Goal: Information Seeking & Learning: Learn about a topic

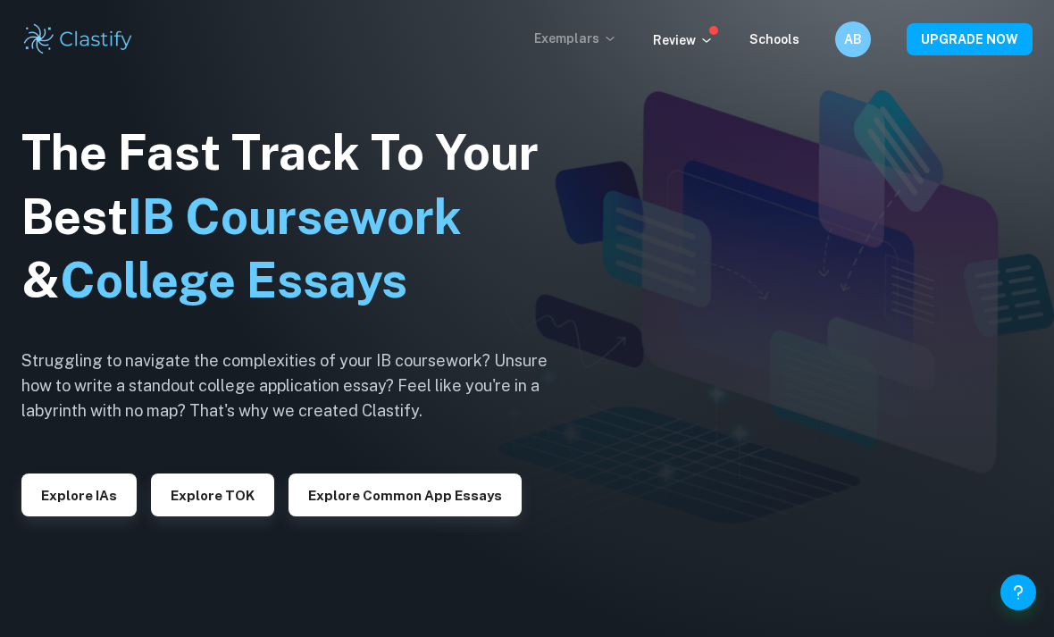
click at [597, 41] on p "Exemplars" at bounding box center [575, 39] width 83 height 20
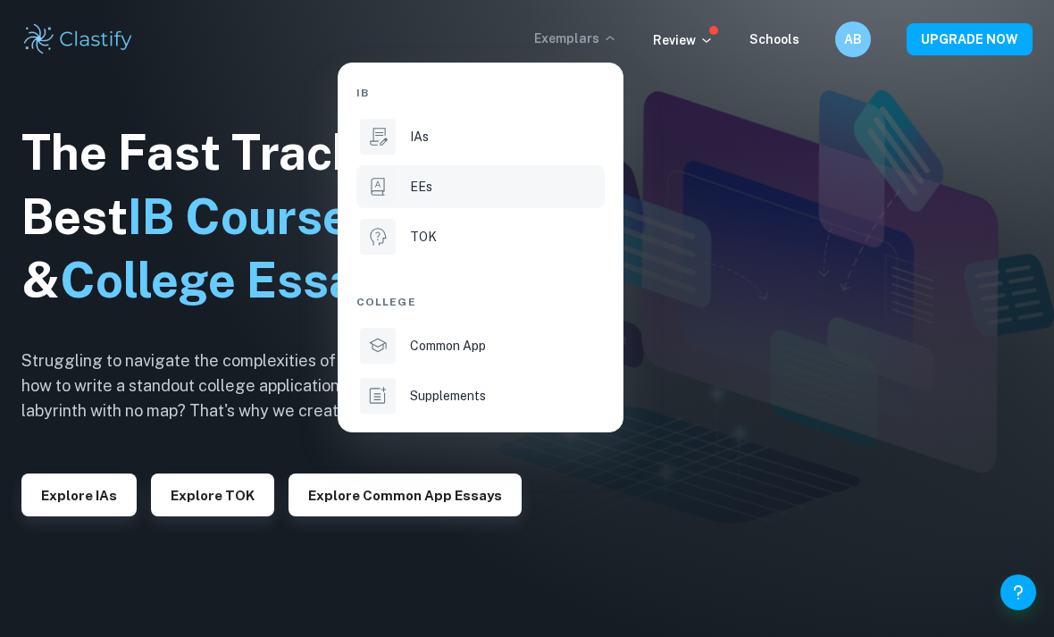
click at [486, 188] on div "EEs" at bounding box center [505, 187] width 191 height 20
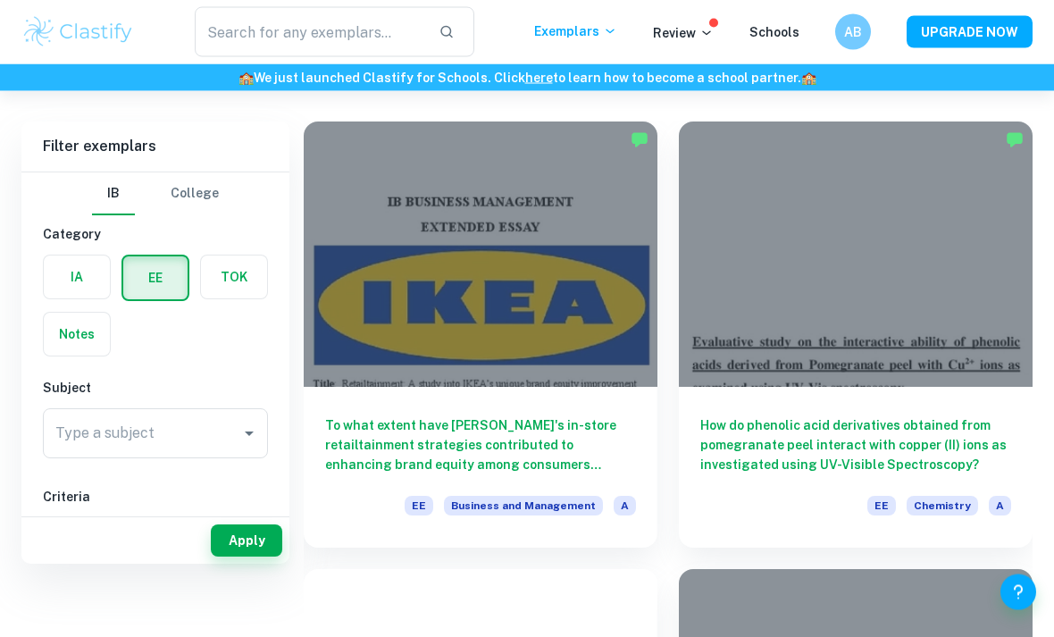
scroll to position [109, 0]
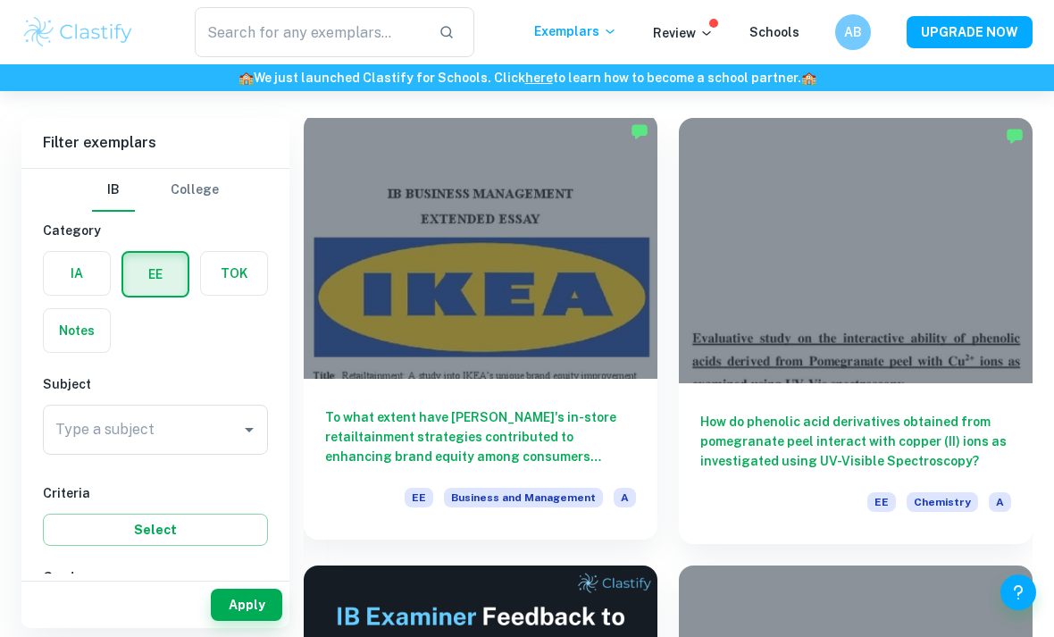
click at [549, 444] on h6 "To what extent have [PERSON_NAME]'s in-store retailtainment strategies contribu…" at bounding box center [480, 436] width 311 height 59
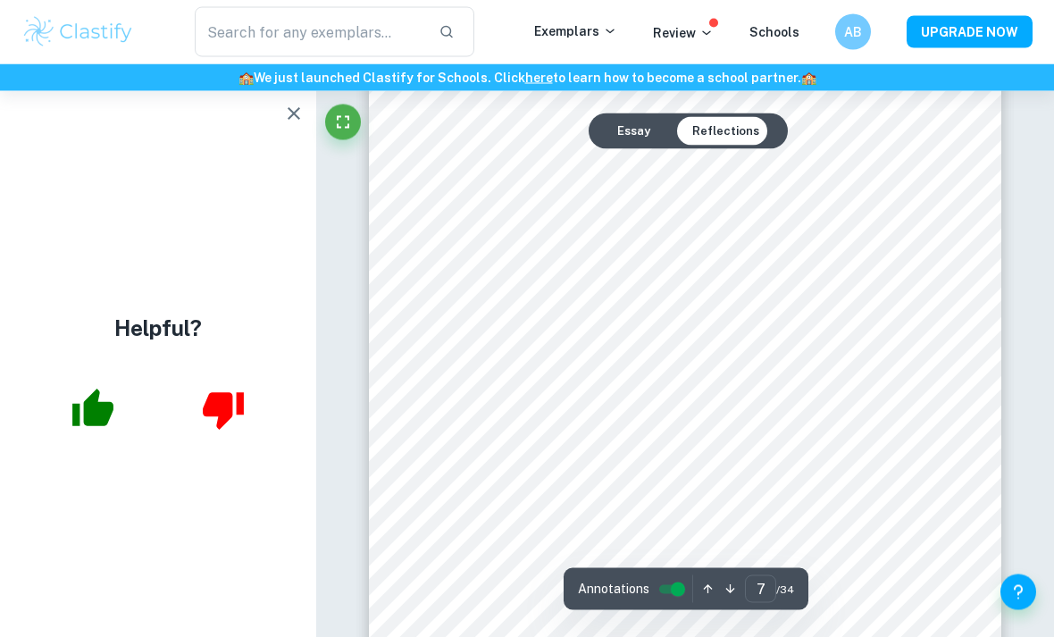
scroll to position [5682, 0]
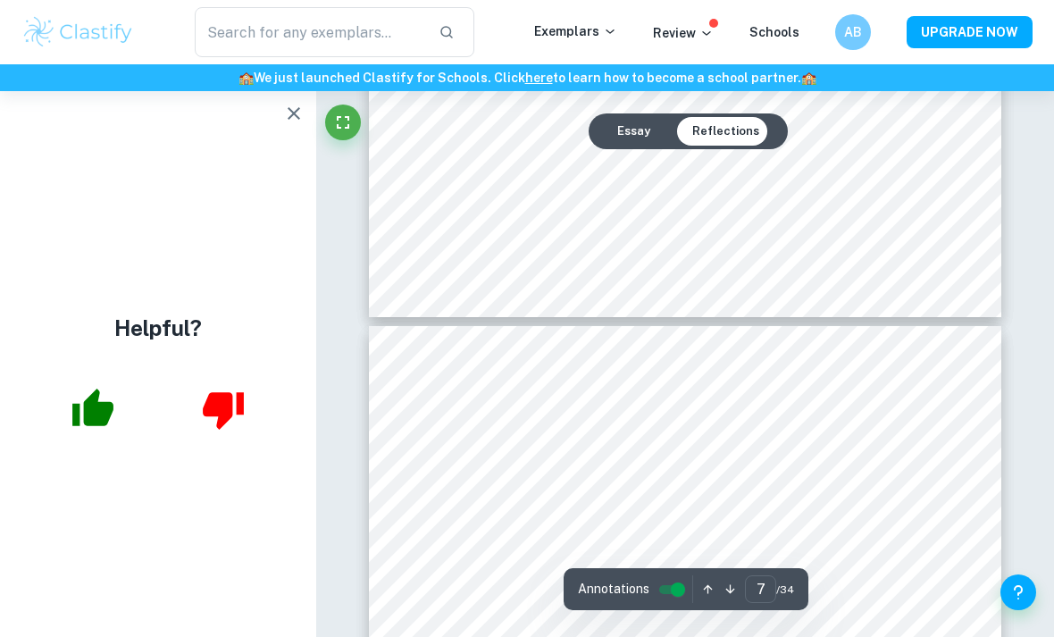
type input "6"
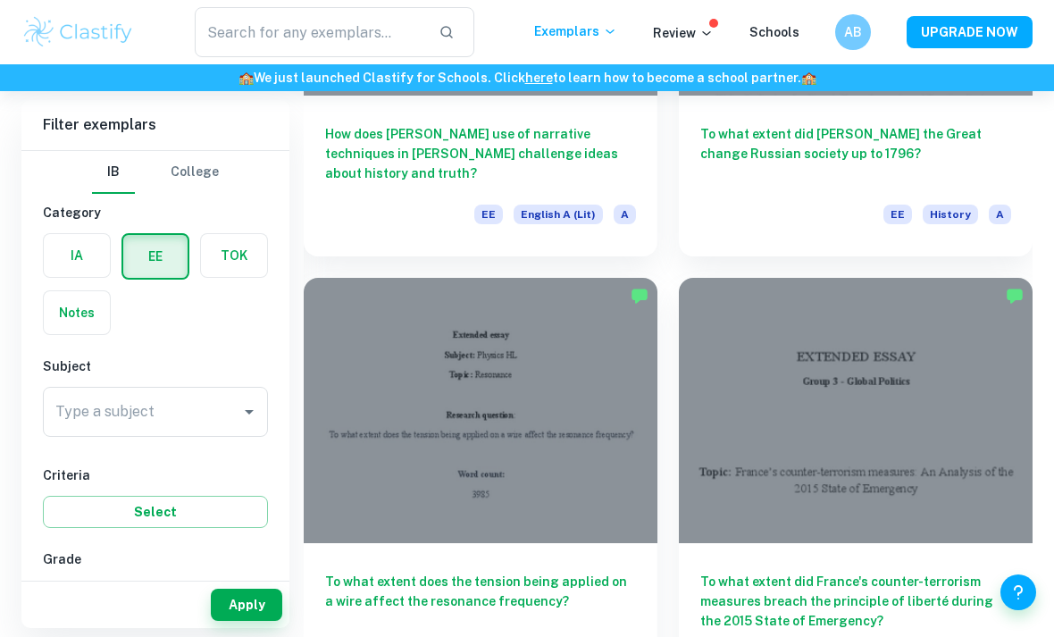
scroll to position [3539, 0]
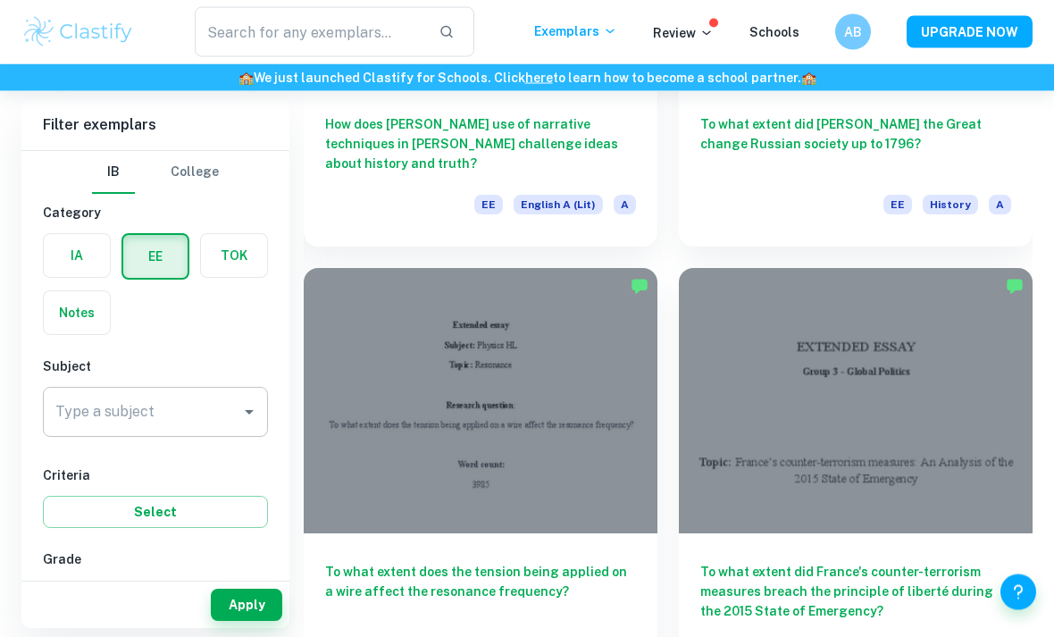
click at [139, 418] on div "Type a subject Type a subject" at bounding box center [155, 412] width 225 height 50
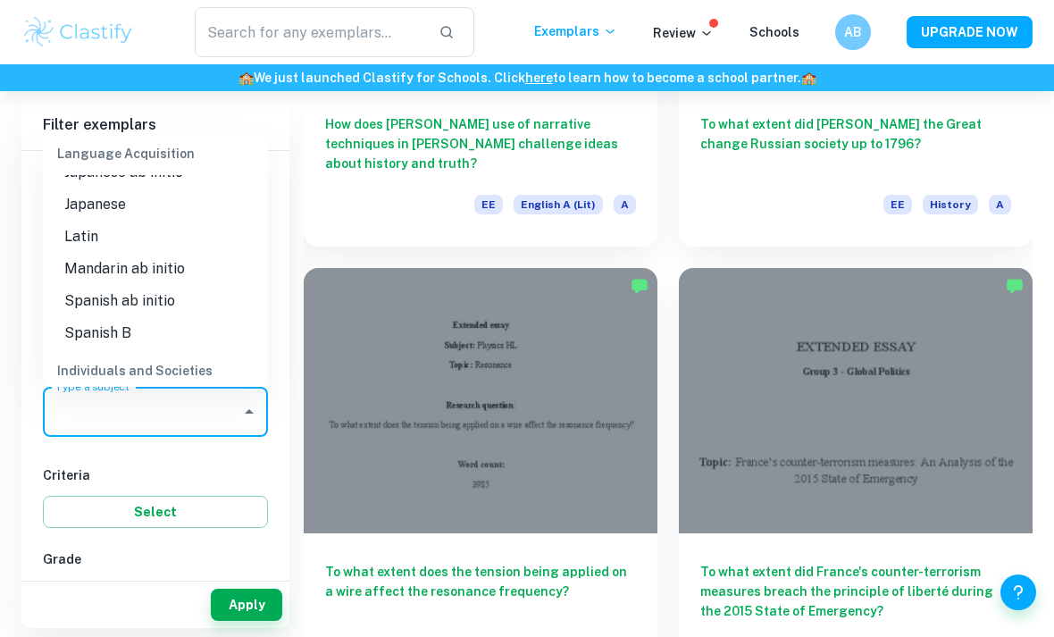
scroll to position [1373, 0]
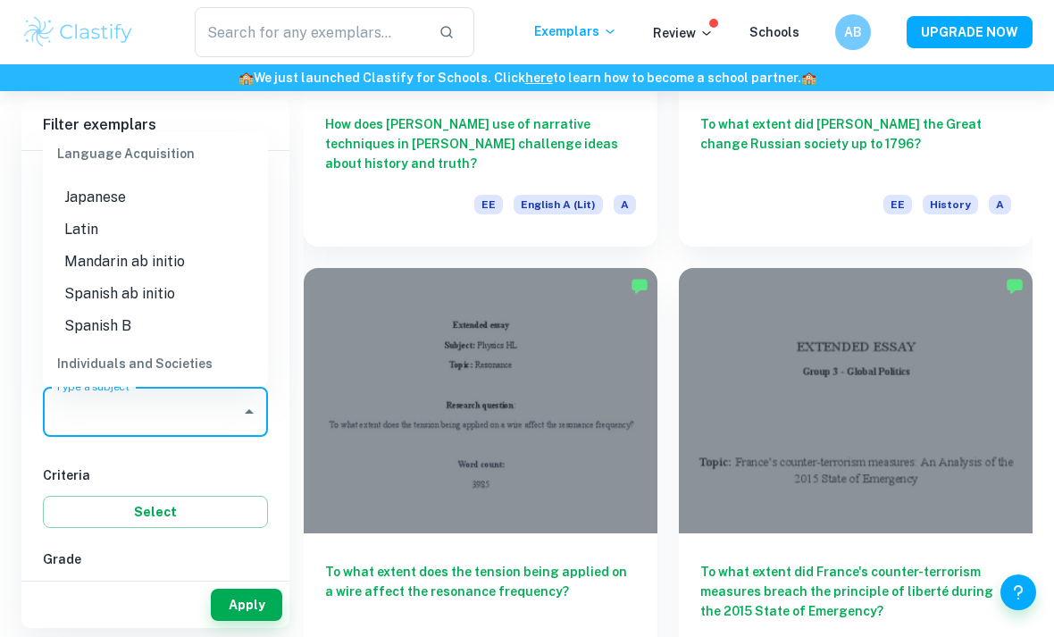
click at [136, 423] on input "Type a subject" at bounding box center [142, 412] width 182 height 34
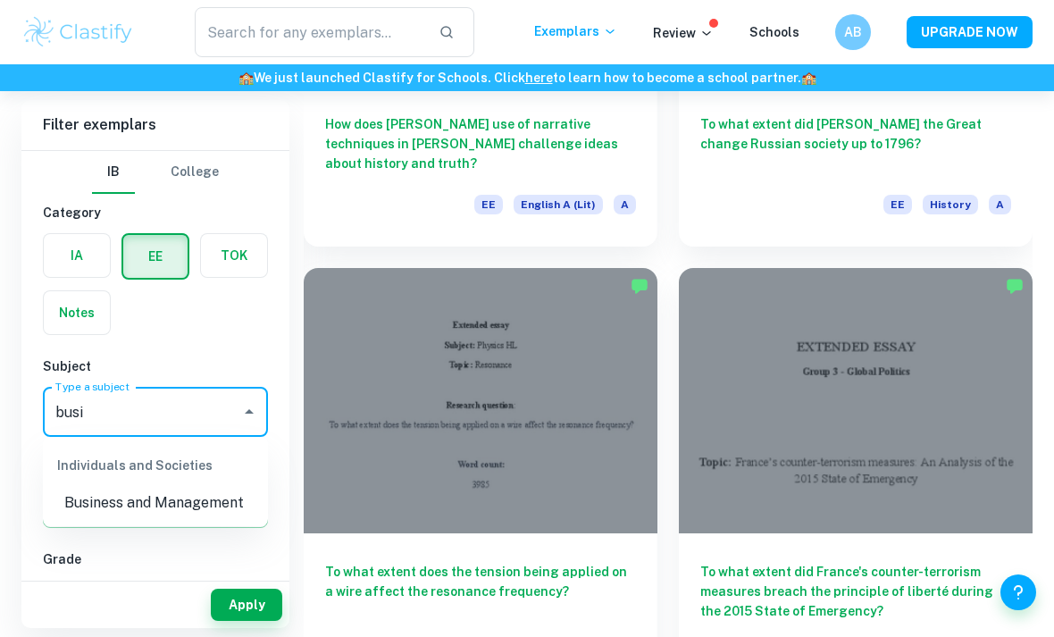
click at [224, 507] on li "Business and Management" at bounding box center [155, 503] width 225 height 32
type input "Business and Management"
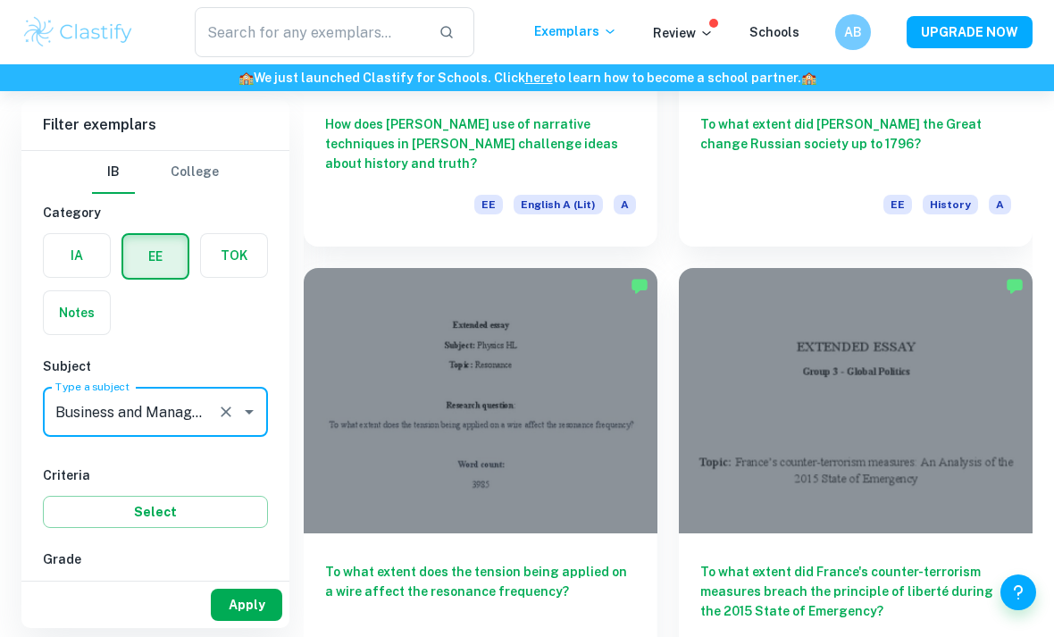
click at [254, 621] on button "Apply" at bounding box center [246, 605] width 71 height 32
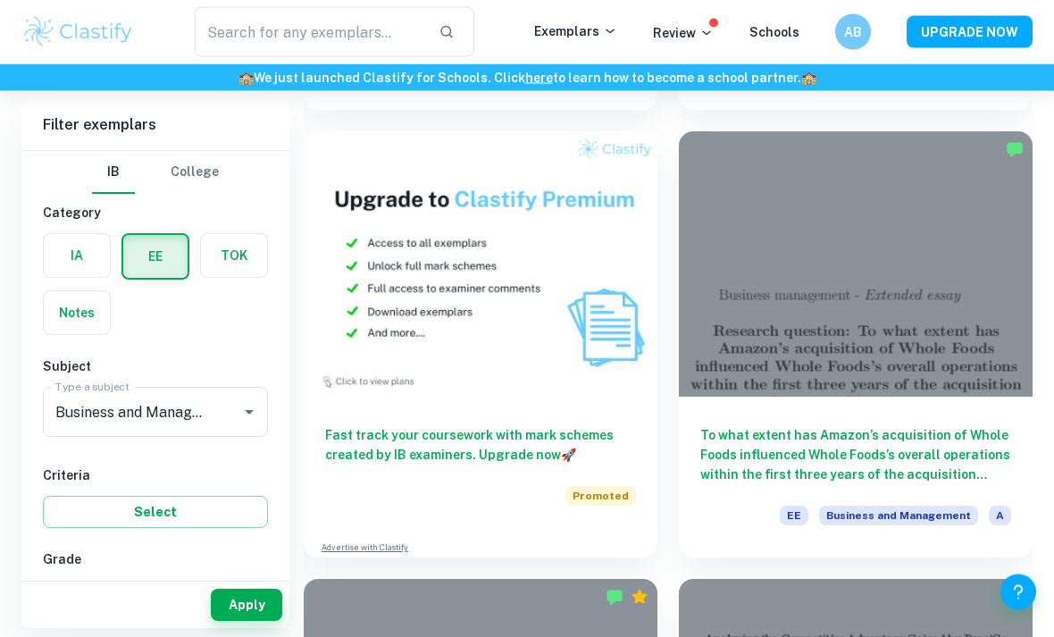
scroll to position [1447, 0]
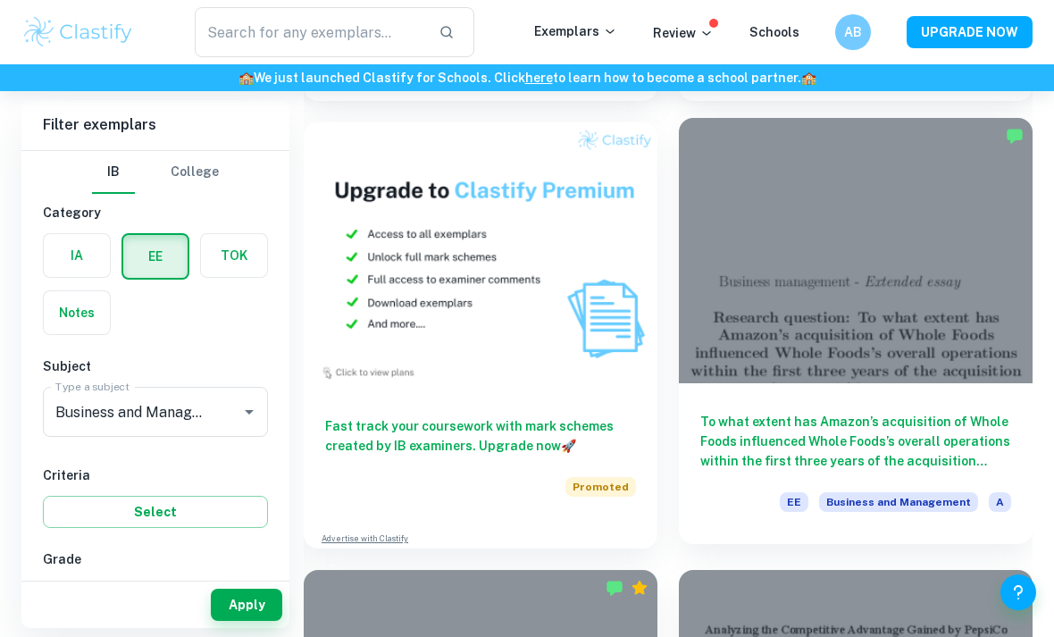
click at [926, 451] on h6 "To what extent has Amazon’s acquisition of Whole Foods influenced Whole Foods’s…" at bounding box center [855, 441] width 311 height 59
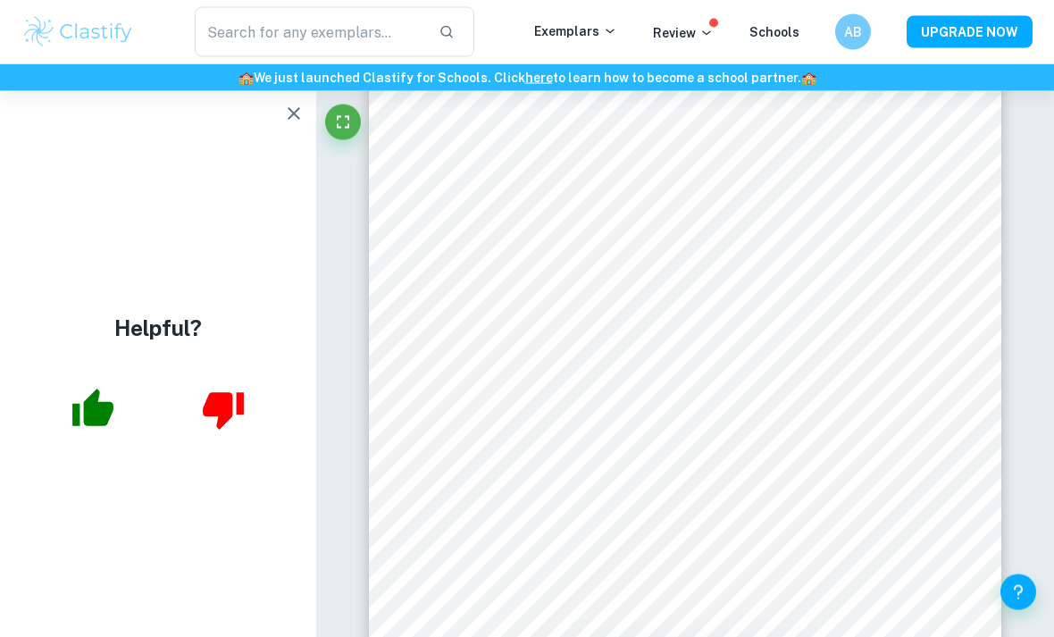
scroll to position [1038, 0]
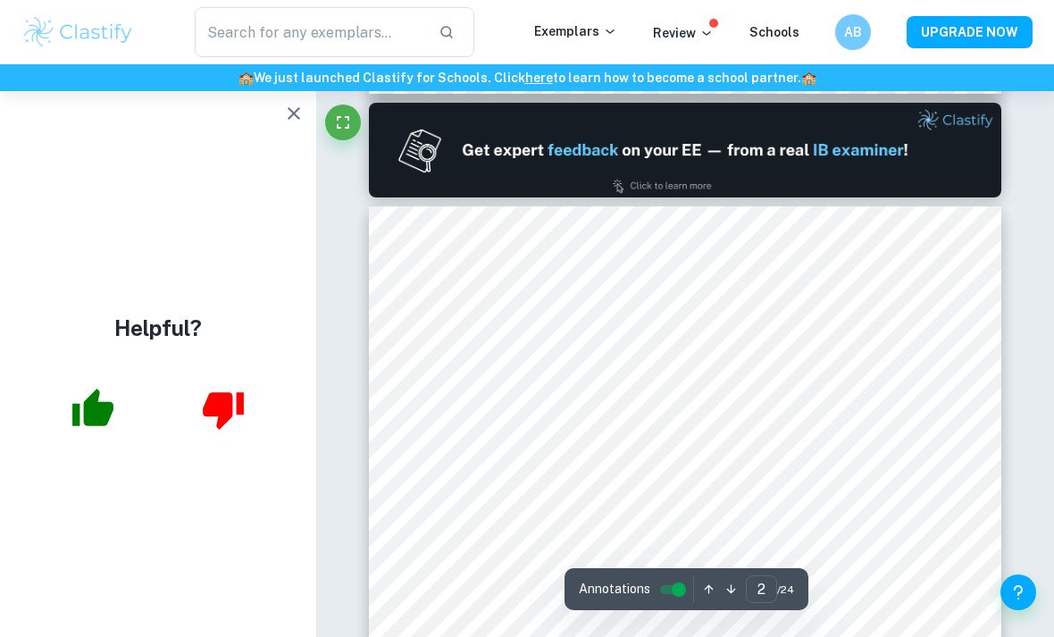
type input "1"
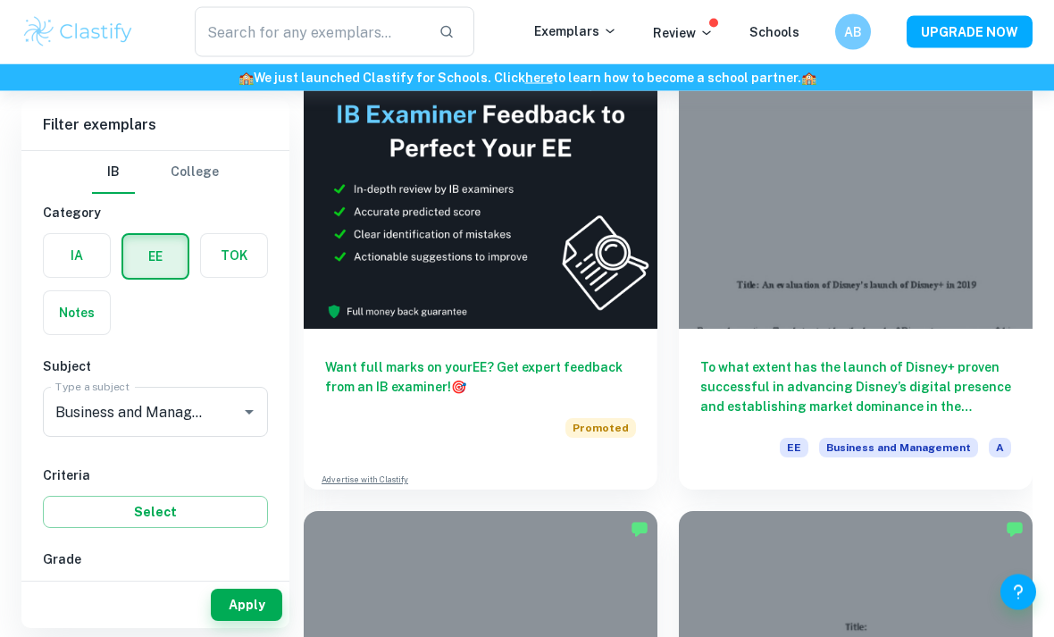
scroll to position [4192, 0]
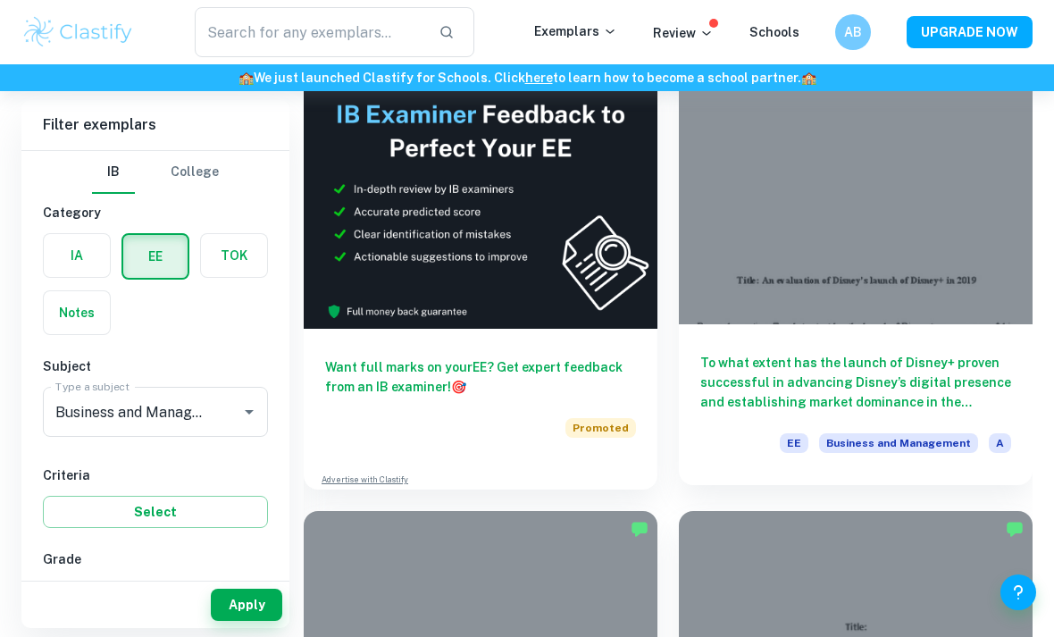
click at [955, 390] on h6 "To what extent has the launch of Disney+ proven successful in advancing Disney’…" at bounding box center [855, 382] width 311 height 59
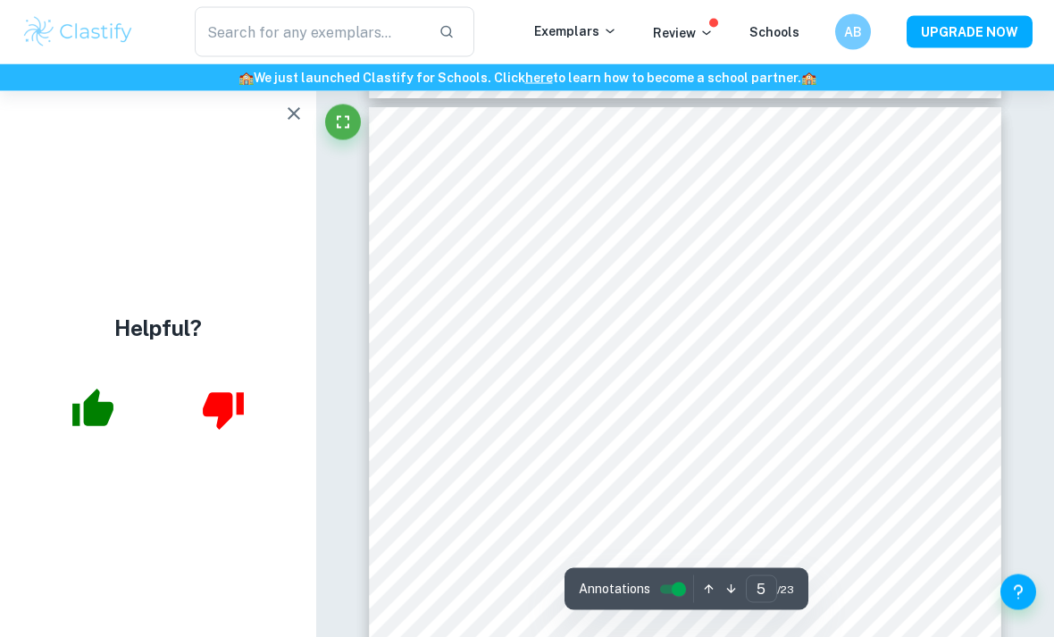
scroll to position [3822, 0]
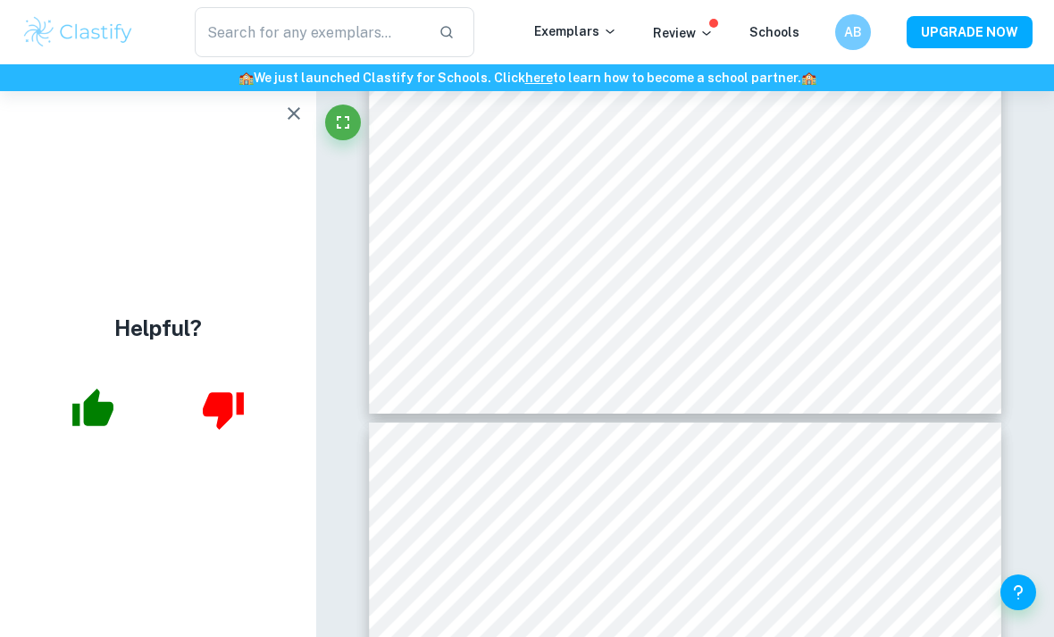
type input "4"
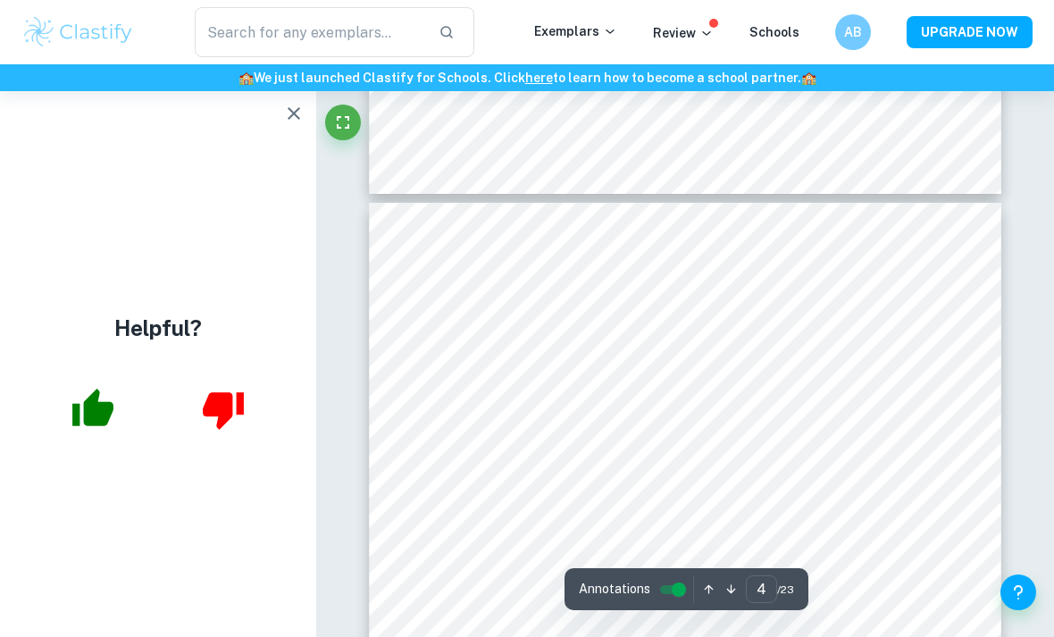
scroll to position [2822, 0]
